Goal: Information Seeking & Learning: Learn about a topic

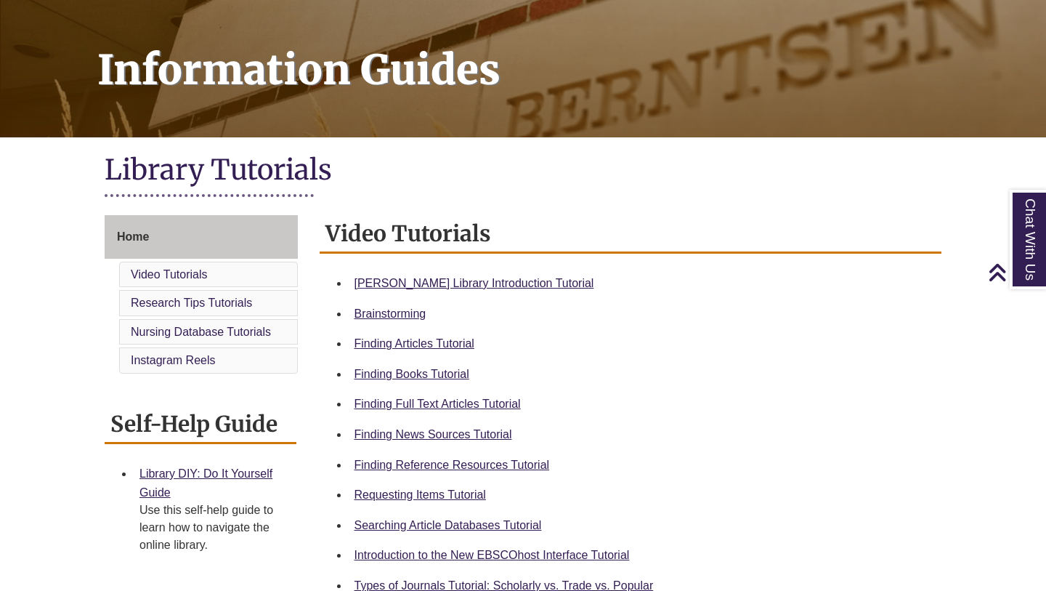
scroll to position [280, 0]
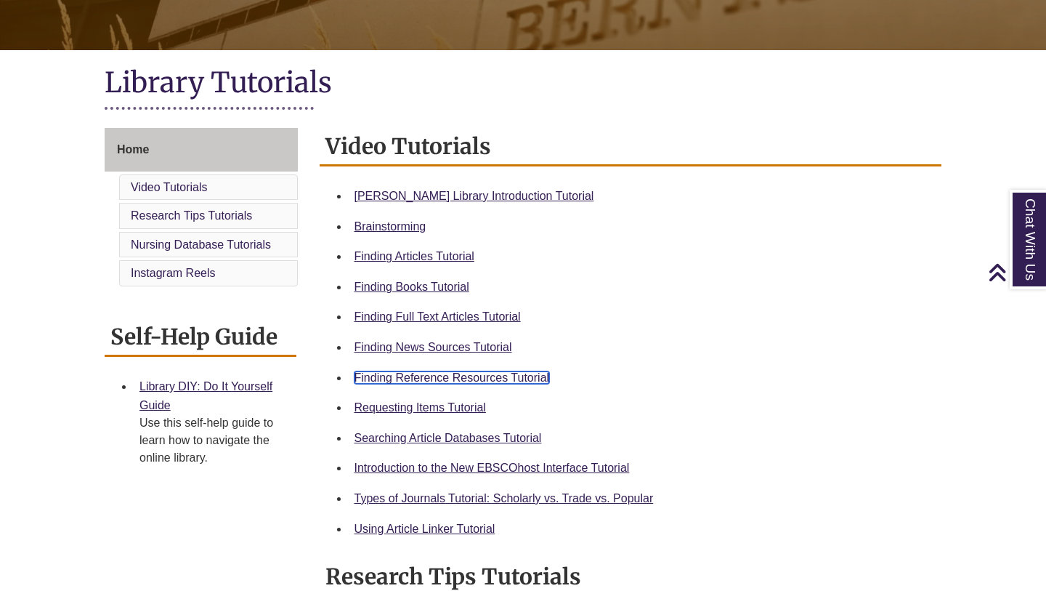
click at [451, 378] on link "Finding Reference Resources Tutorial" at bounding box center [452, 377] width 195 height 12
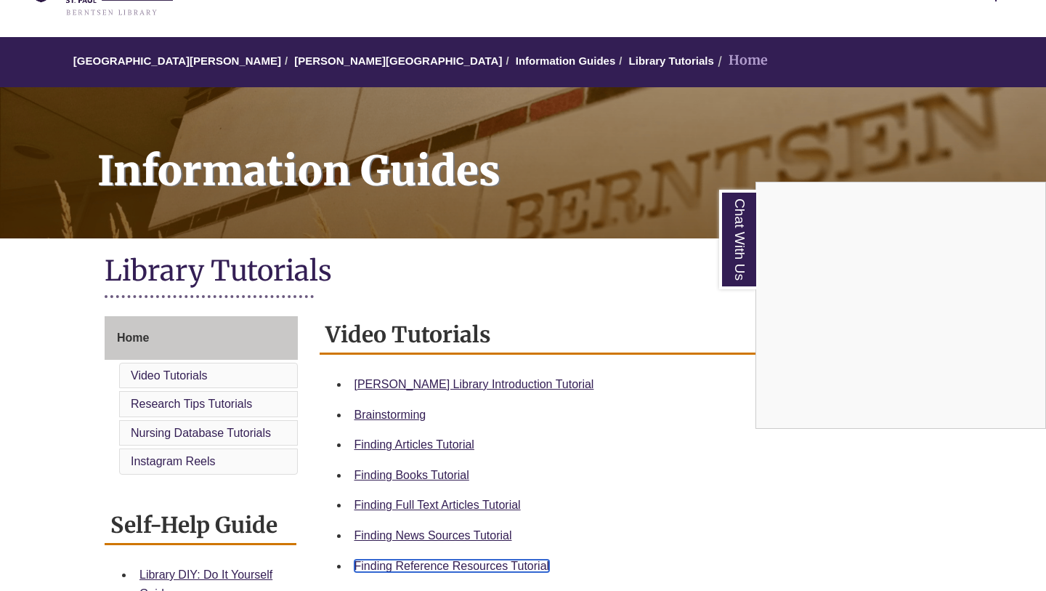
scroll to position [0, 0]
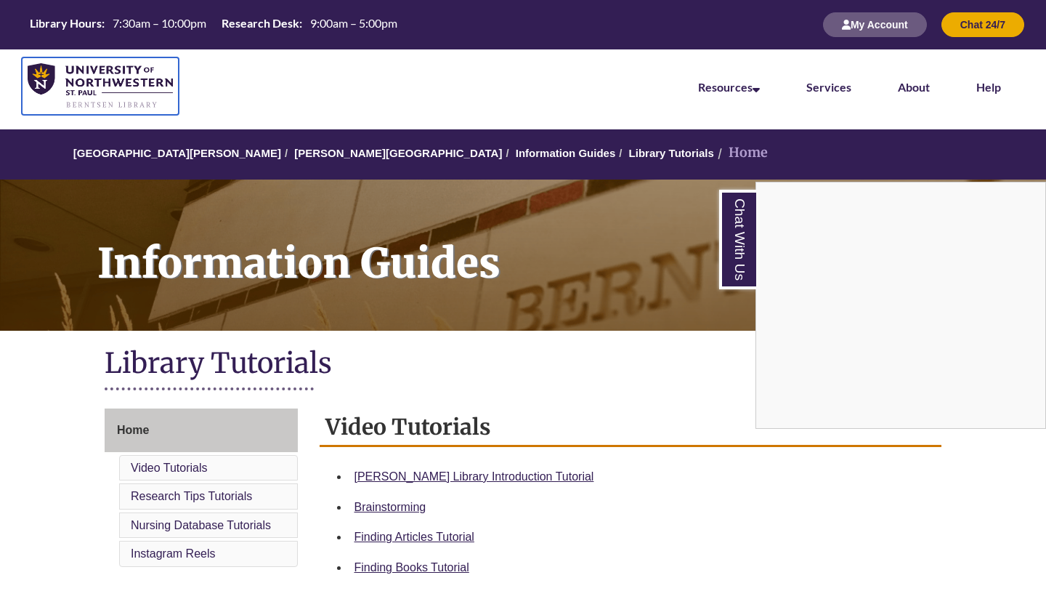
click at [58, 84] on img at bounding box center [100, 86] width 145 height 46
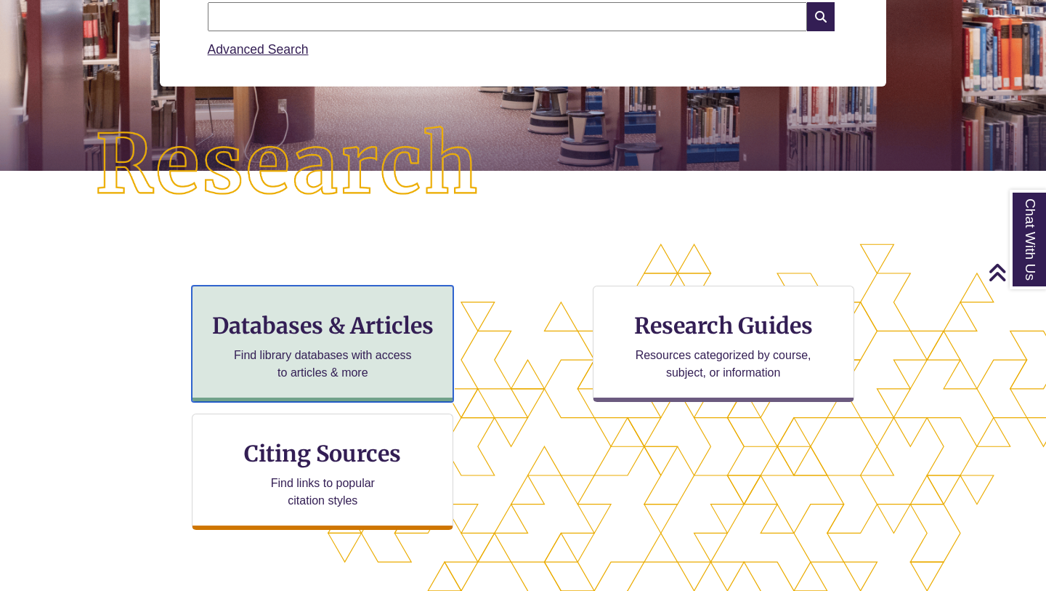
click at [373, 355] on p "Find library databases with access to articles & more" at bounding box center [323, 364] width 190 height 35
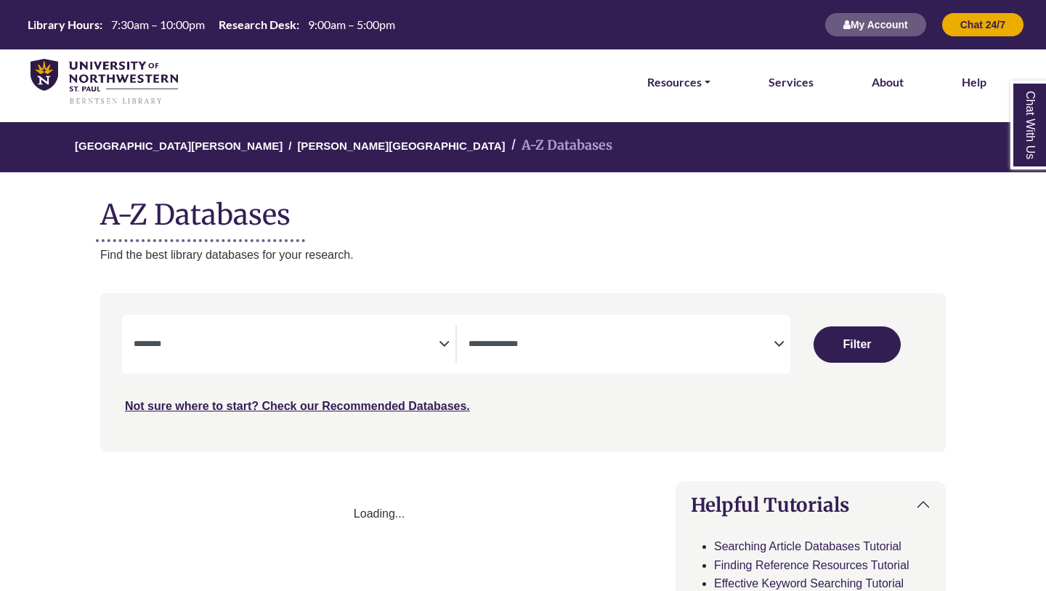
select select "Database Subject Filter"
select select "Database Types Filter"
select select "Database Subject Filter"
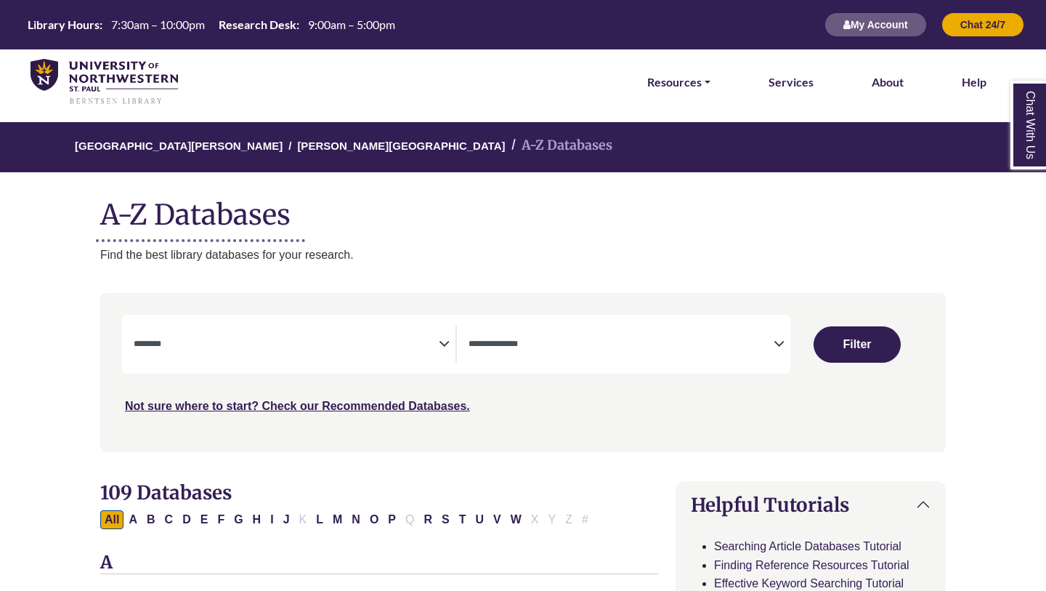
click at [509, 368] on div "**********" at bounding box center [456, 344] width 668 height 59
click at [512, 365] on div "**********" at bounding box center [456, 344] width 668 height 59
click at [516, 355] on span "Search filters" at bounding box center [621, 343] width 305 height 37
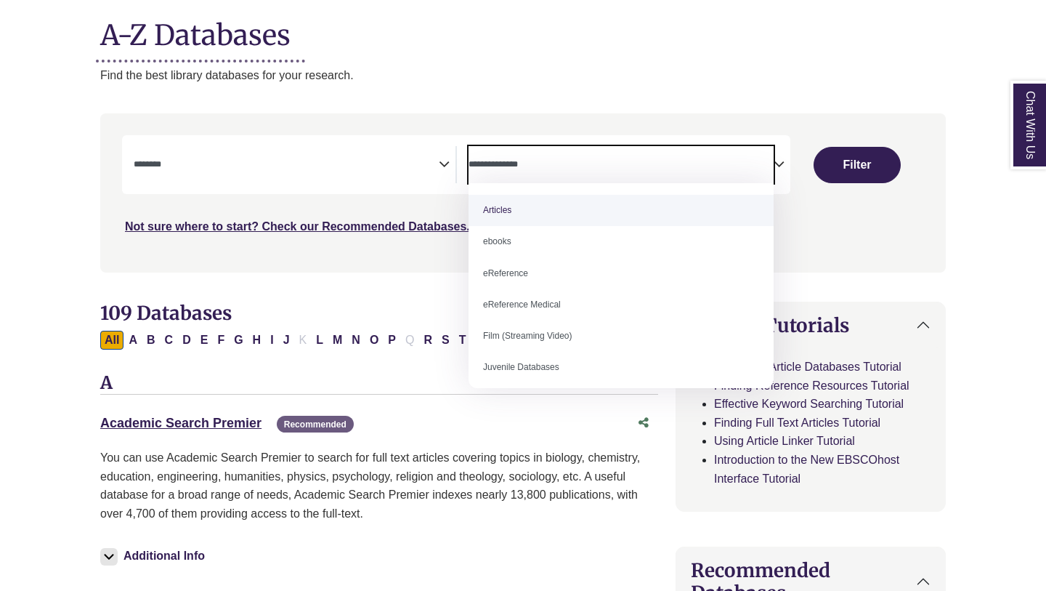
scroll to position [182, 0]
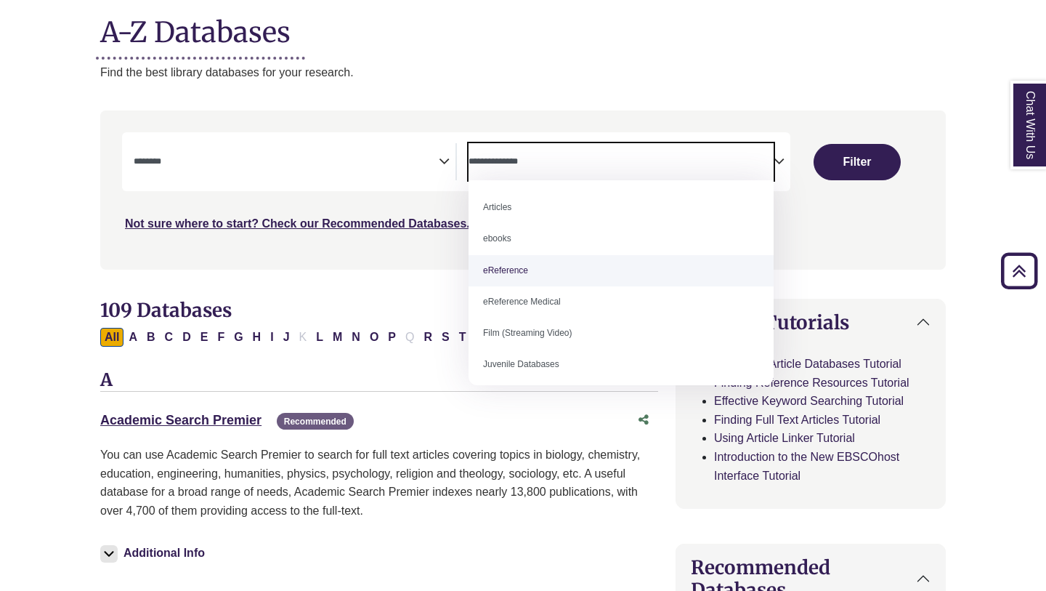
select select "*****"
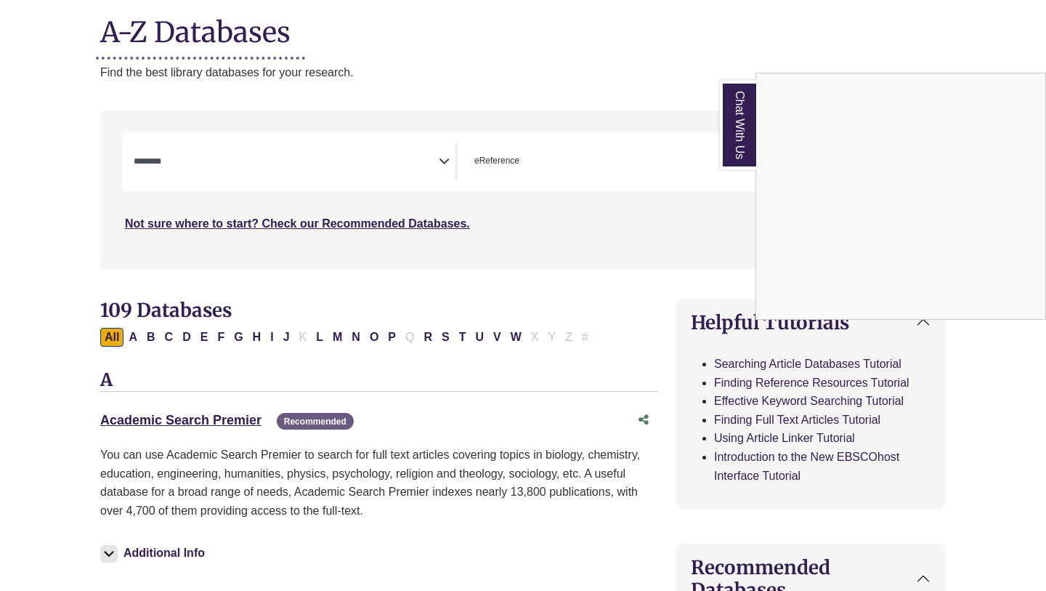
click at [319, 171] on div "Chat With Us" at bounding box center [523, 295] width 1046 height 591
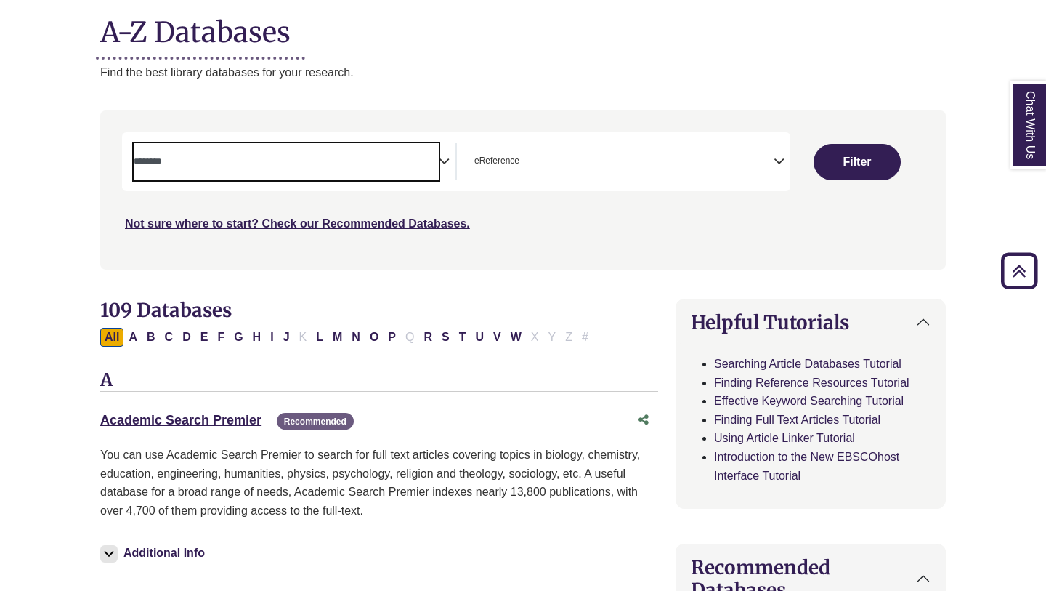
click at [268, 166] on textarea "Search" at bounding box center [286, 163] width 305 height 12
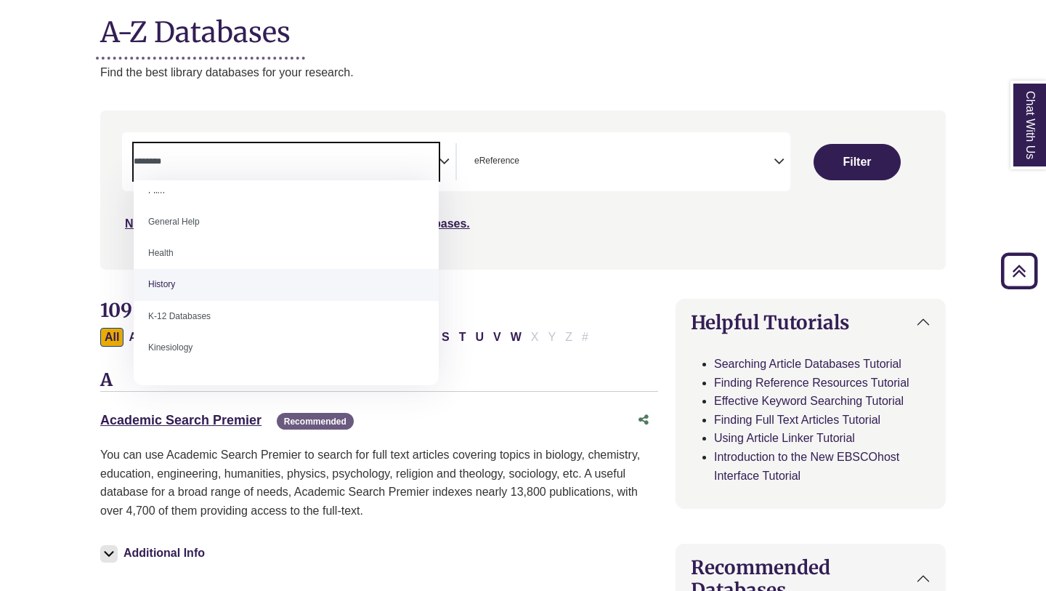
scroll to position [578, 0]
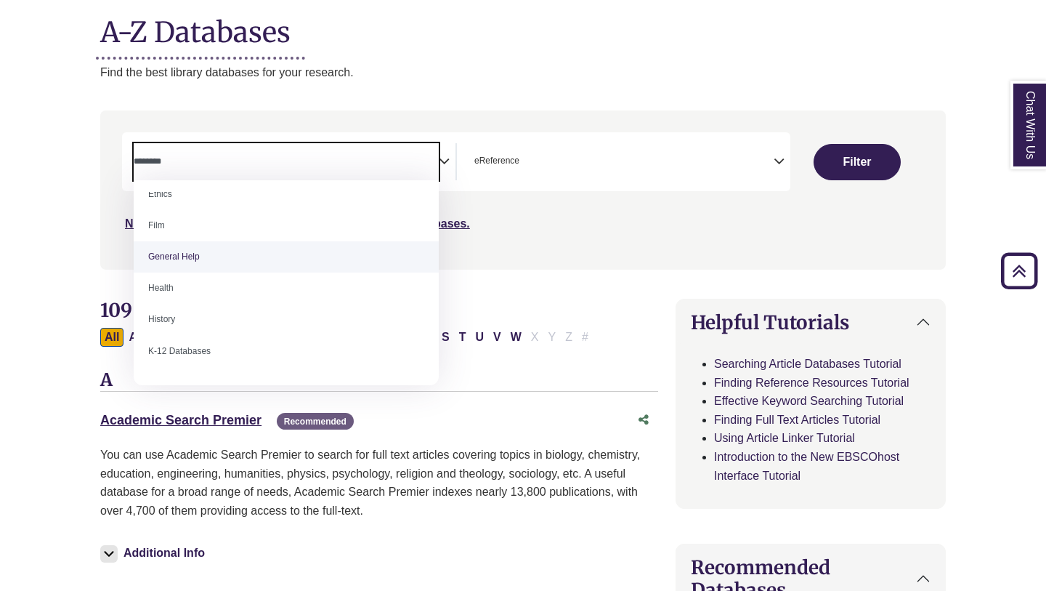
select select "*****"
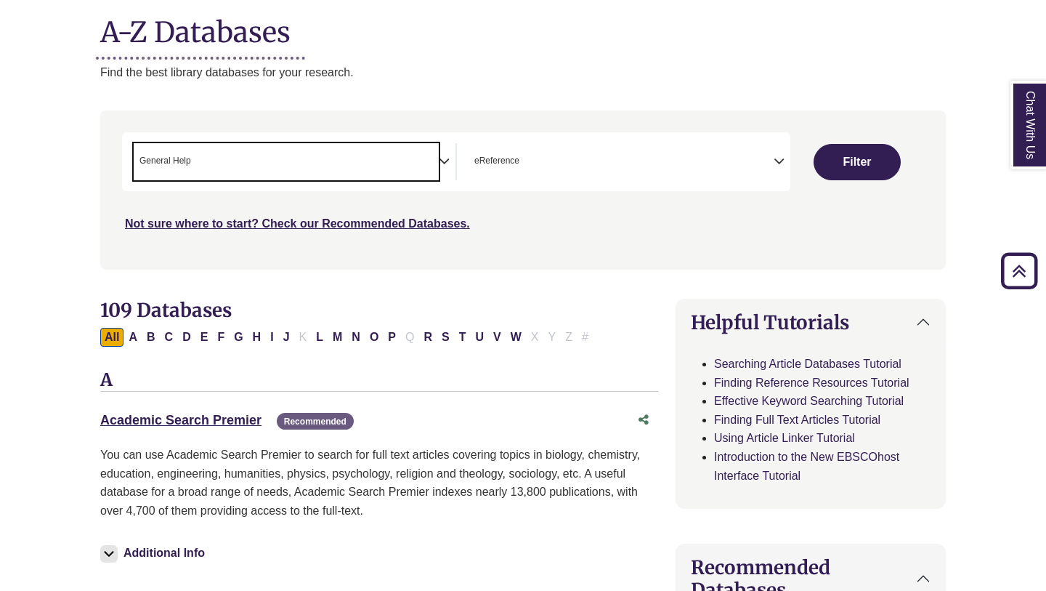
scroll to position [283, 0]
click at [857, 163] on button "Filter" at bounding box center [857, 162] width 87 height 36
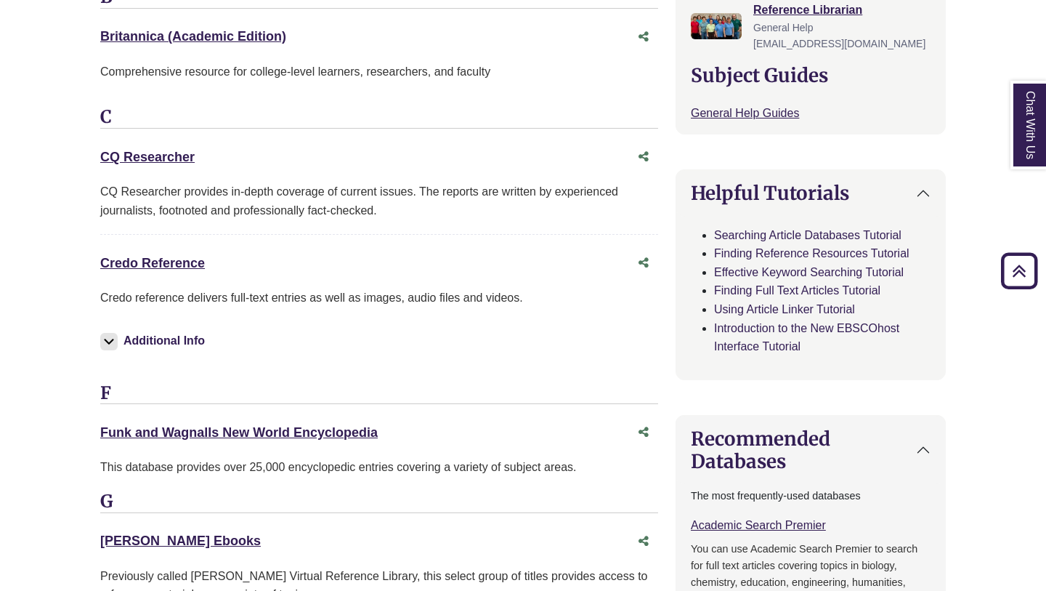
click at [192, 331] on button "Additional Info" at bounding box center [154, 341] width 109 height 20
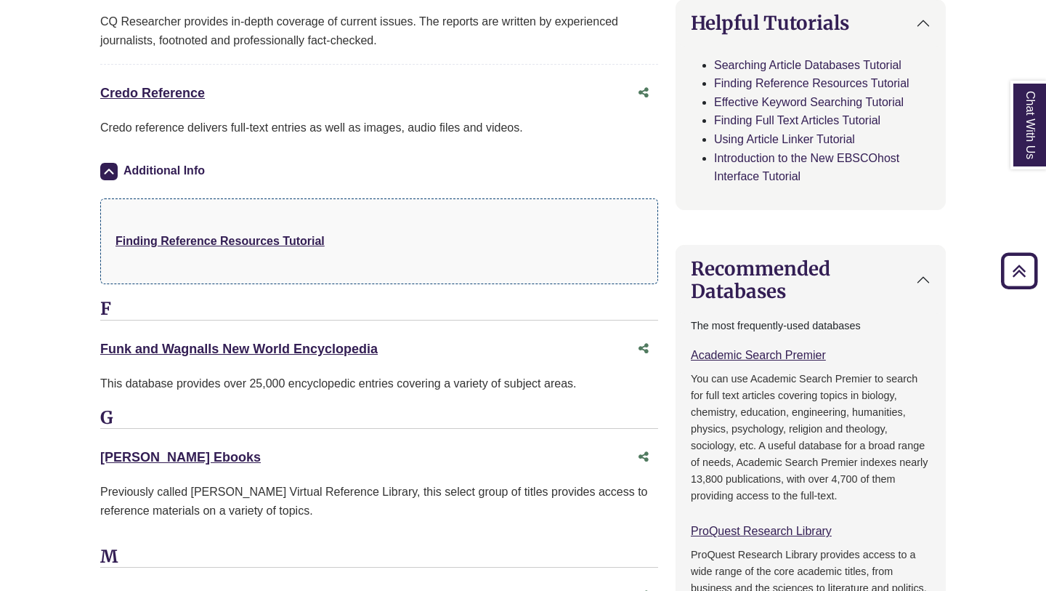
scroll to position [741, 0]
click at [432, 133] on p "Credo reference delivers full-text entries as well as images, audio files and v…" at bounding box center [379, 127] width 558 height 19
click at [175, 92] on link "Credo Reference This link opens in a new window" at bounding box center [152, 92] width 105 height 15
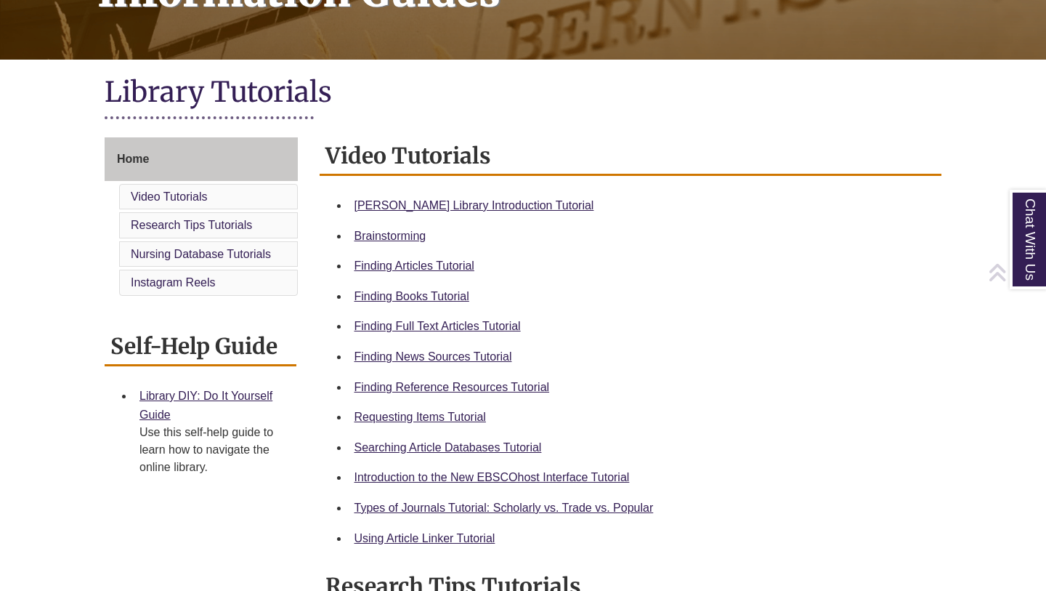
scroll to position [270, 0]
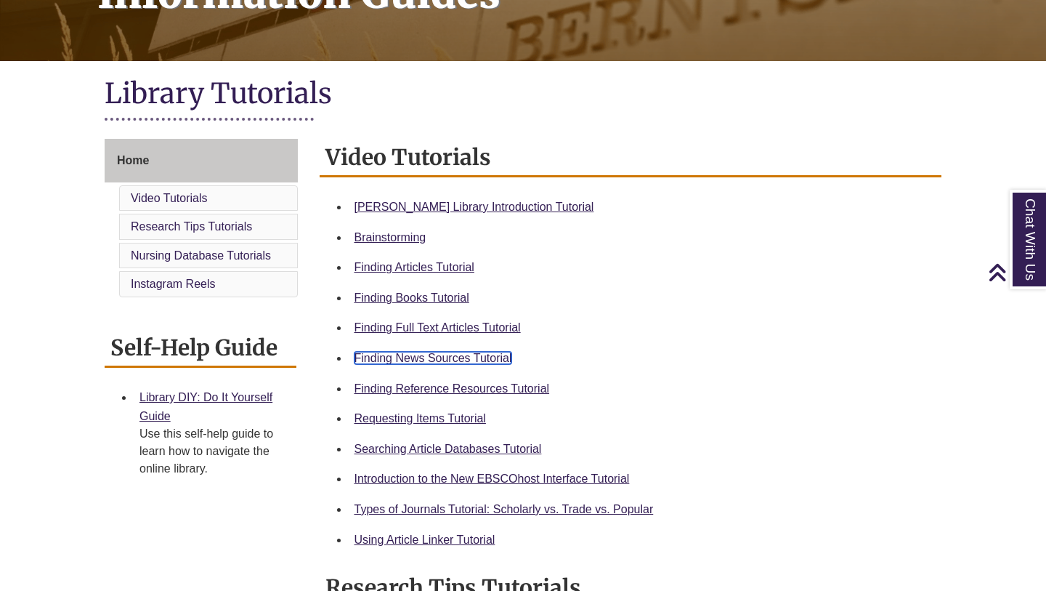
click at [416, 360] on link "Finding News Sources Tutorial" at bounding box center [434, 358] width 158 height 12
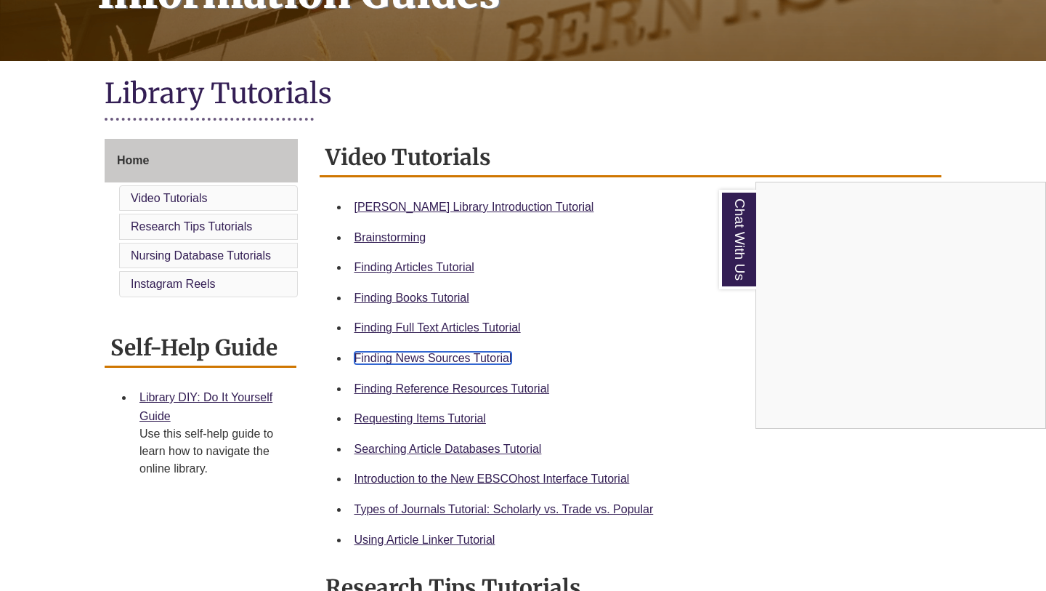
scroll to position [0, 0]
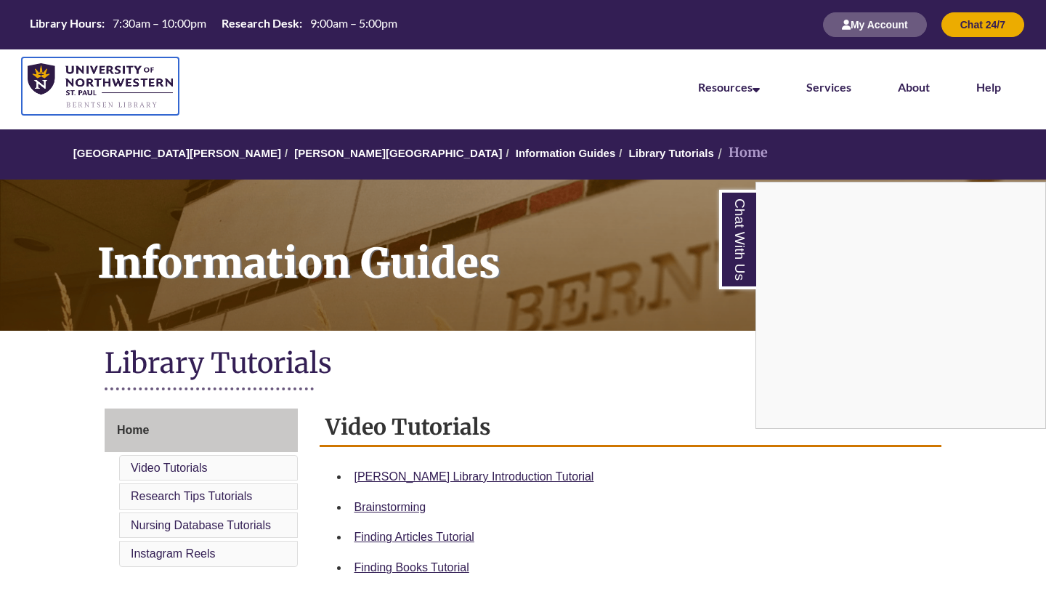
click at [102, 76] on img at bounding box center [100, 86] width 145 height 46
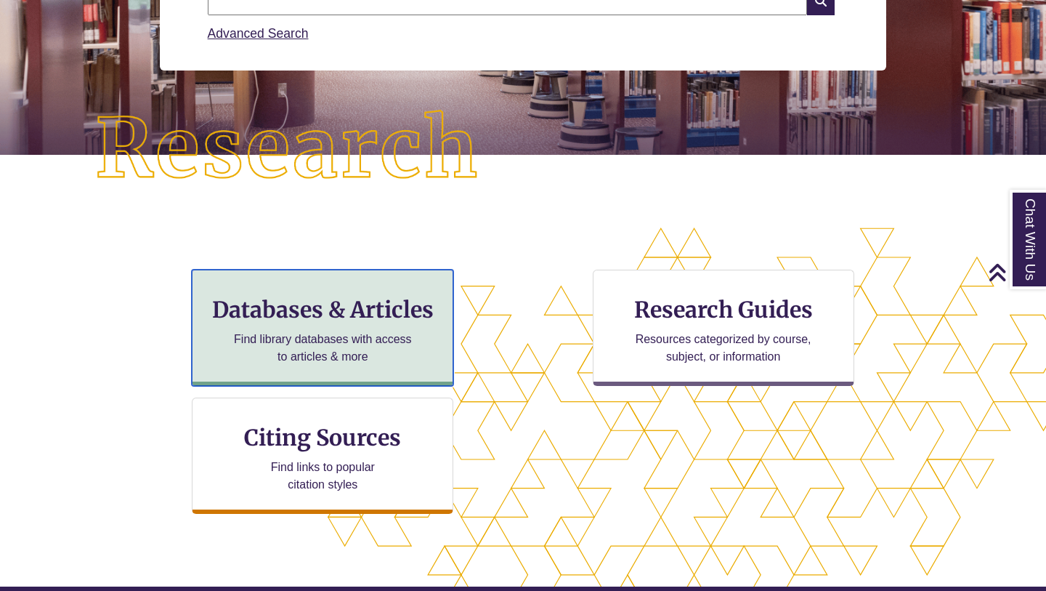
click at [383, 322] on h3 "Databases & Articles" at bounding box center [322, 310] width 237 height 28
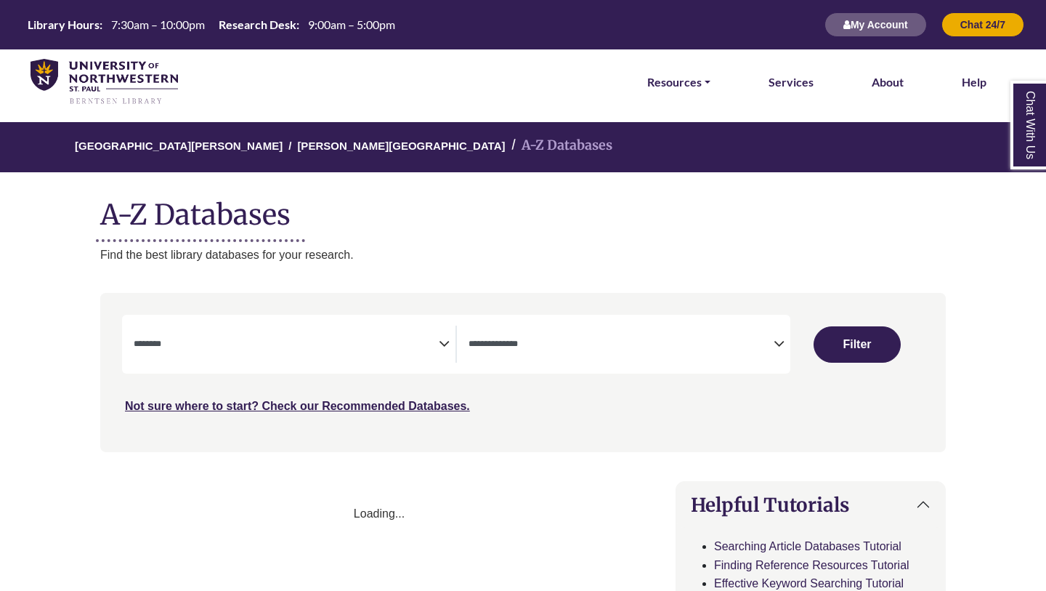
select select "Database Subject Filter"
select select "Database Types Filter"
select select "Database Subject Filter"
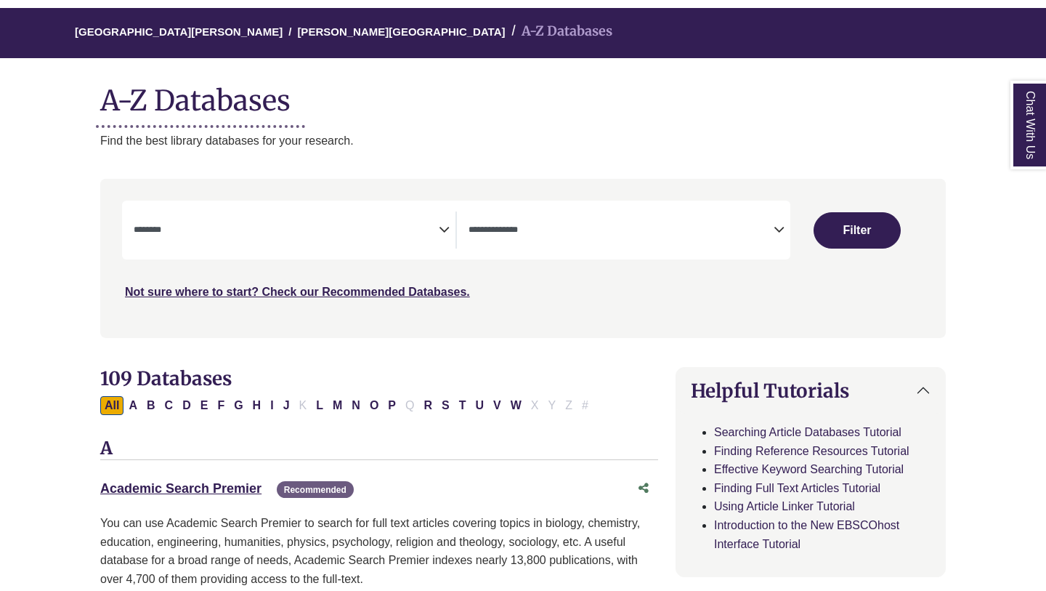
scroll to position [111, 0]
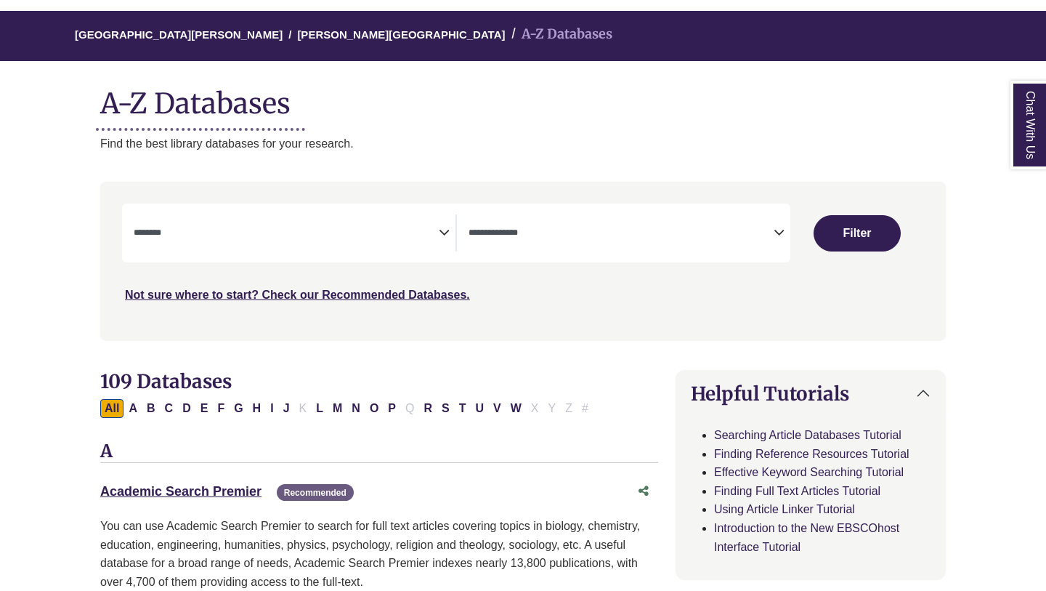
click at [567, 222] on span "Search filters" at bounding box center [621, 232] width 305 height 37
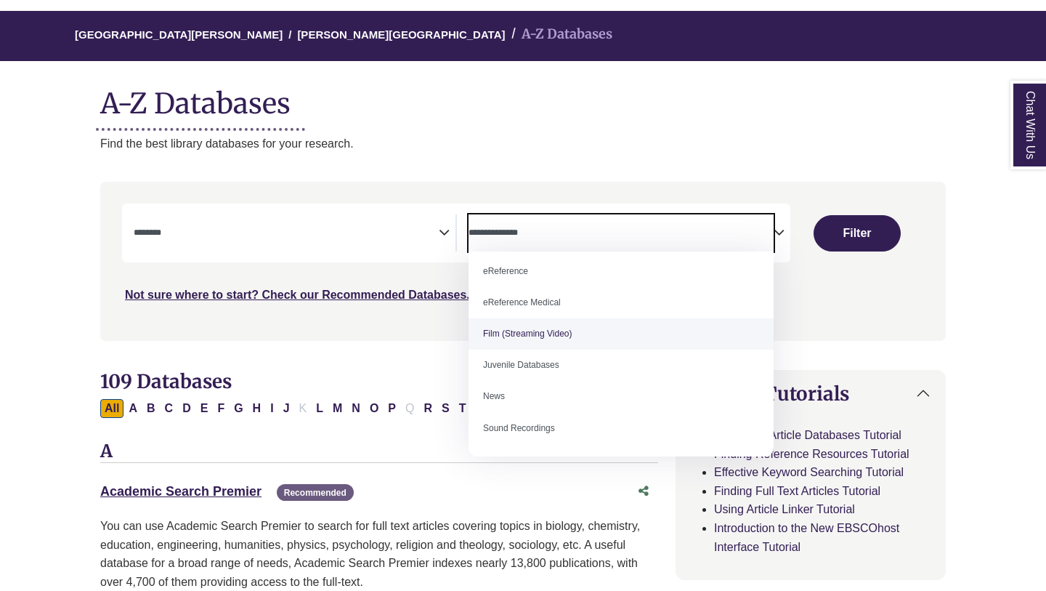
scroll to position [100, 0]
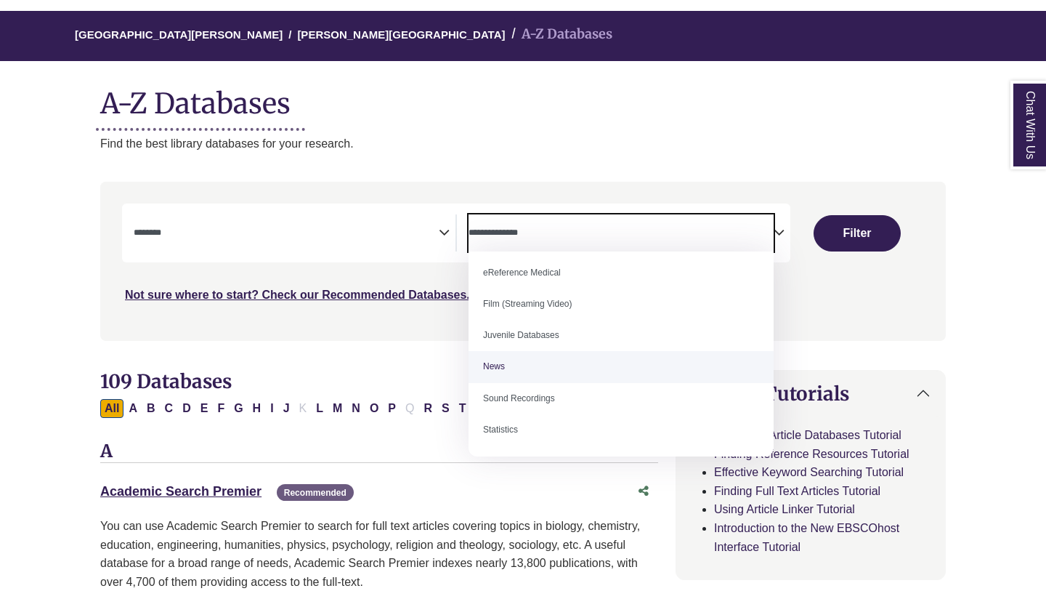
select select "*****"
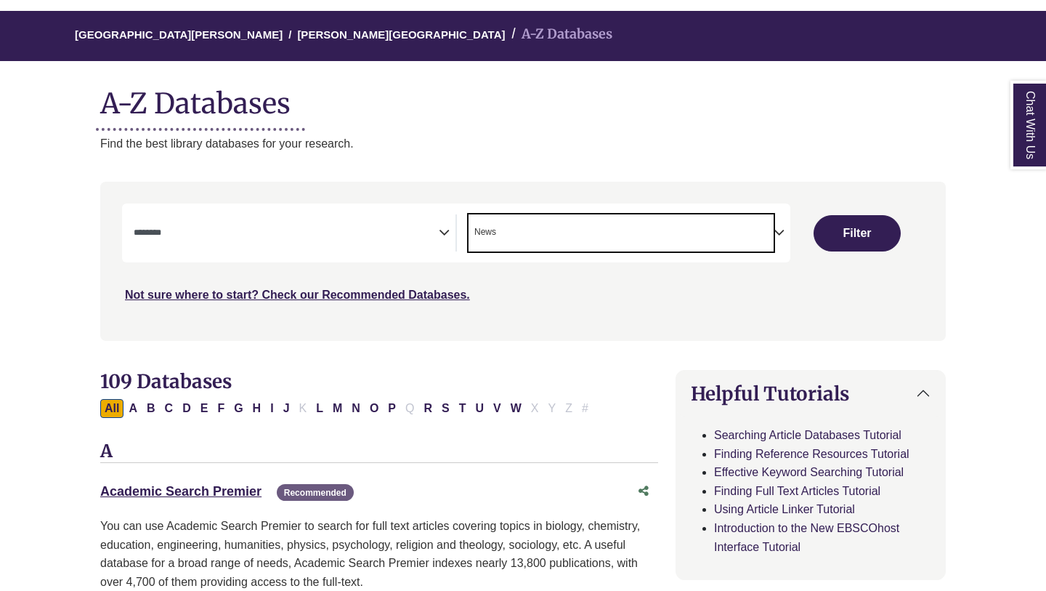
scroll to position [85, 0]
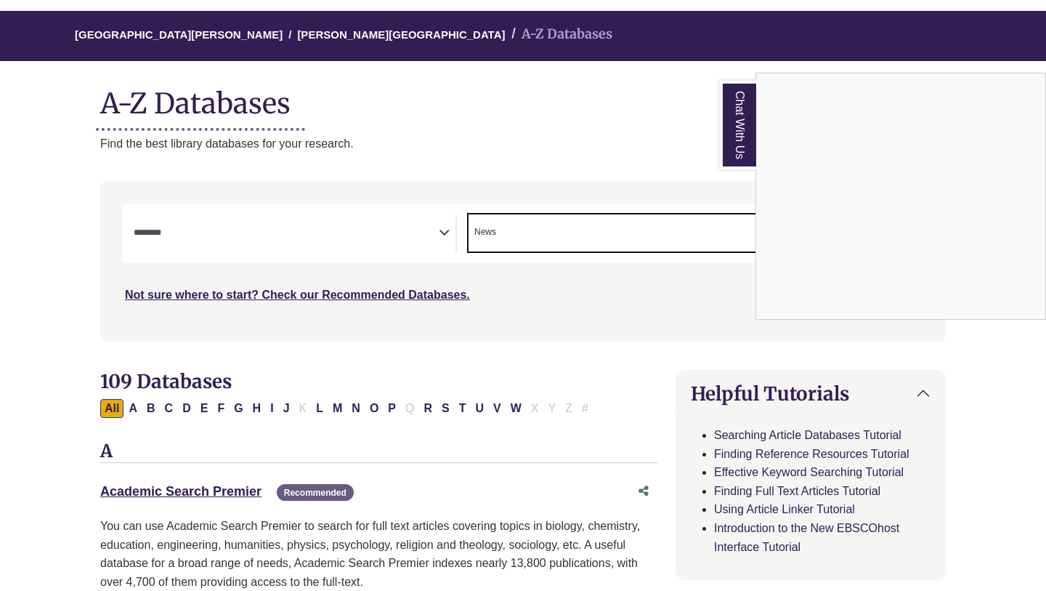
click at [278, 31] on div "Chat With Us" at bounding box center [523, 295] width 1046 height 591
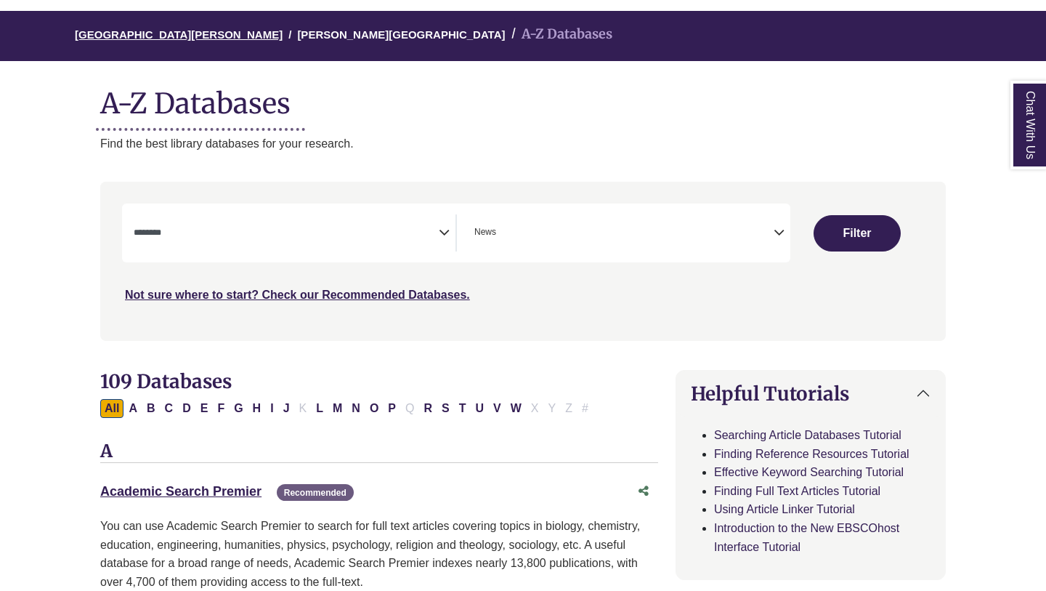
click at [143, 33] on link "University of Northwestern - St. Paul" at bounding box center [179, 33] width 208 height 15
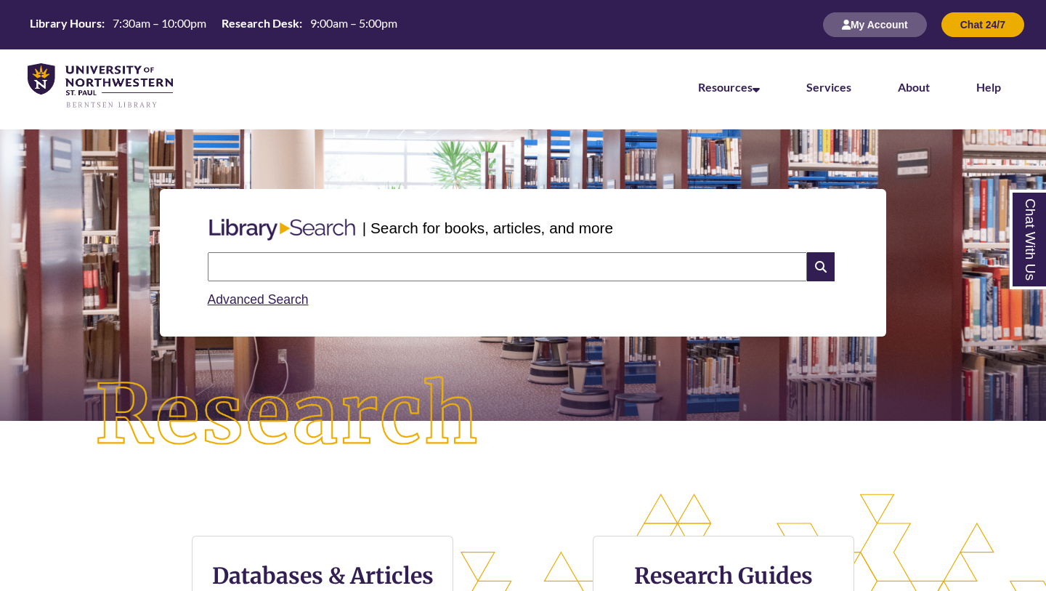
scroll to position [61, 0]
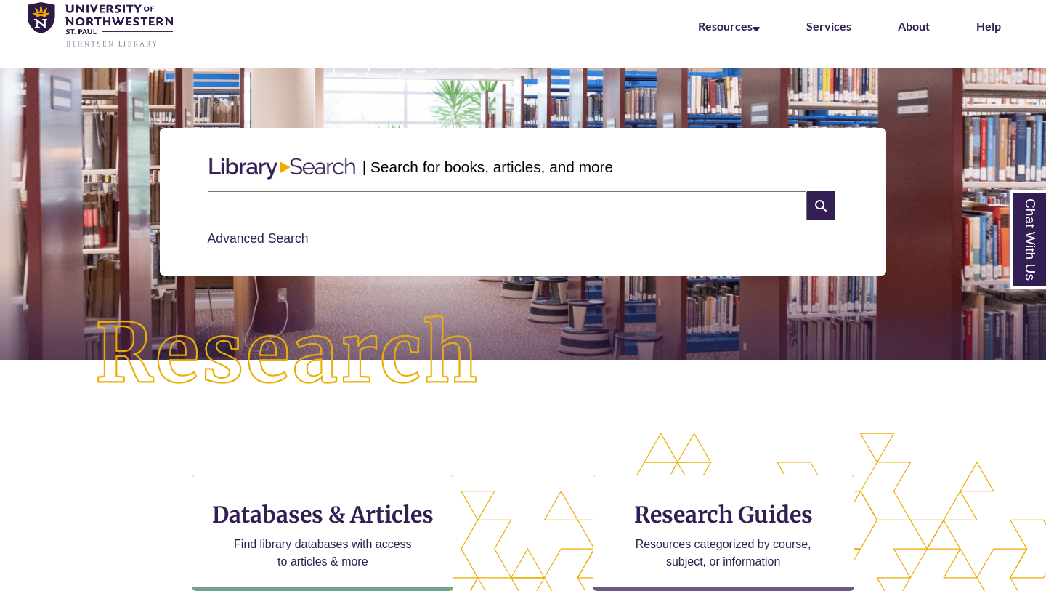
click at [307, 195] on input "text" at bounding box center [507, 205] width 599 height 29
type input "*"
type input "**********"
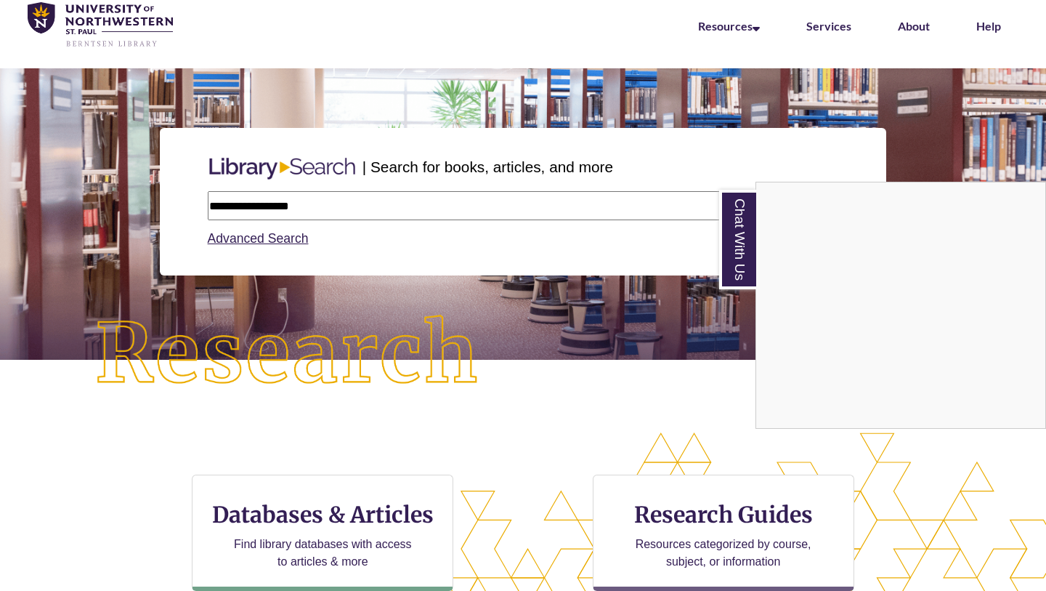
click at [365, 203] on div "Chat With Us" at bounding box center [523, 295] width 1046 height 591
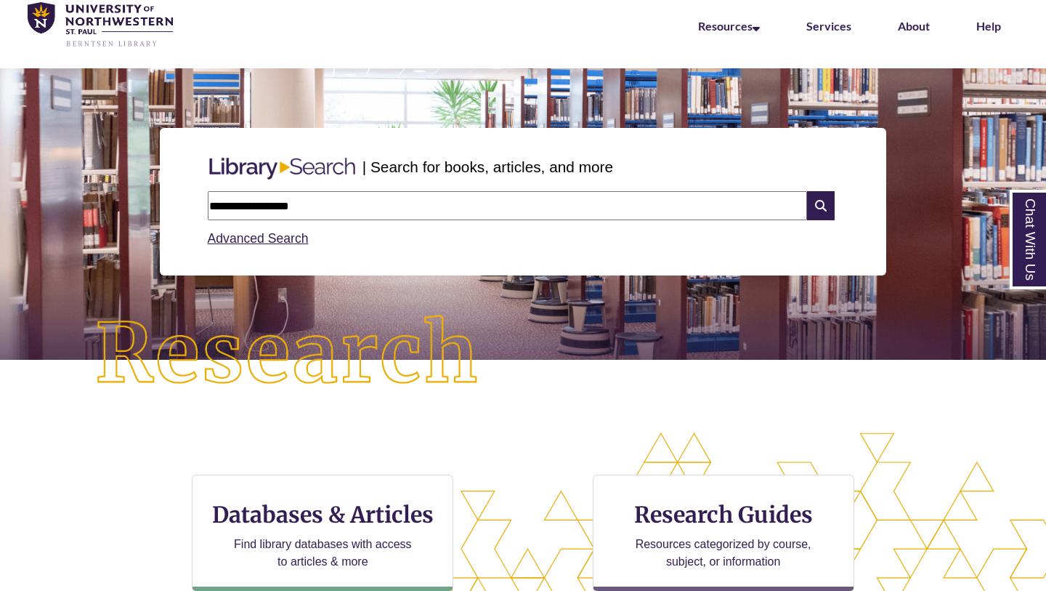
click at [365, 203] on input "**********" at bounding box center [507, 205] width 599 height 29
